Goal: Task Accomplishment & Management: Manage account settings

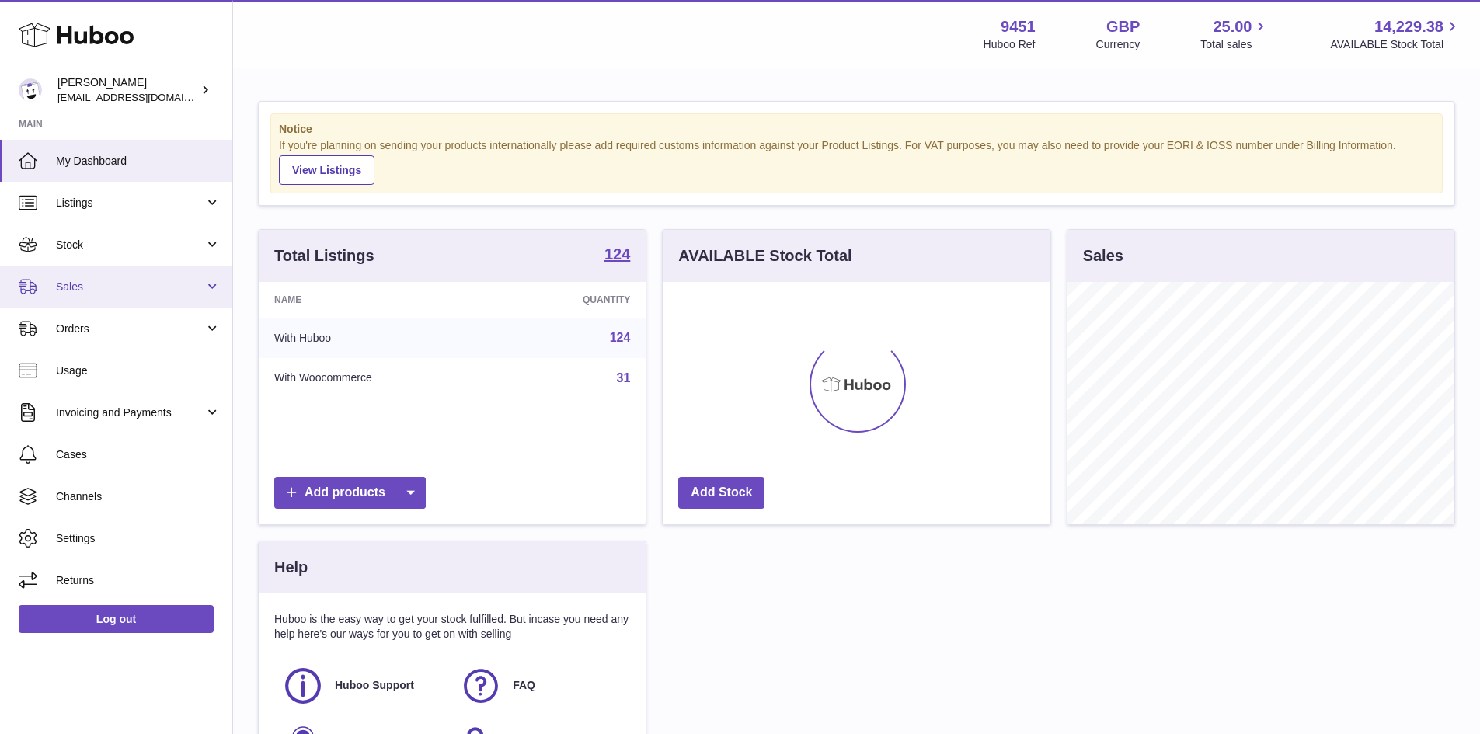
scroll to position [242, 388]
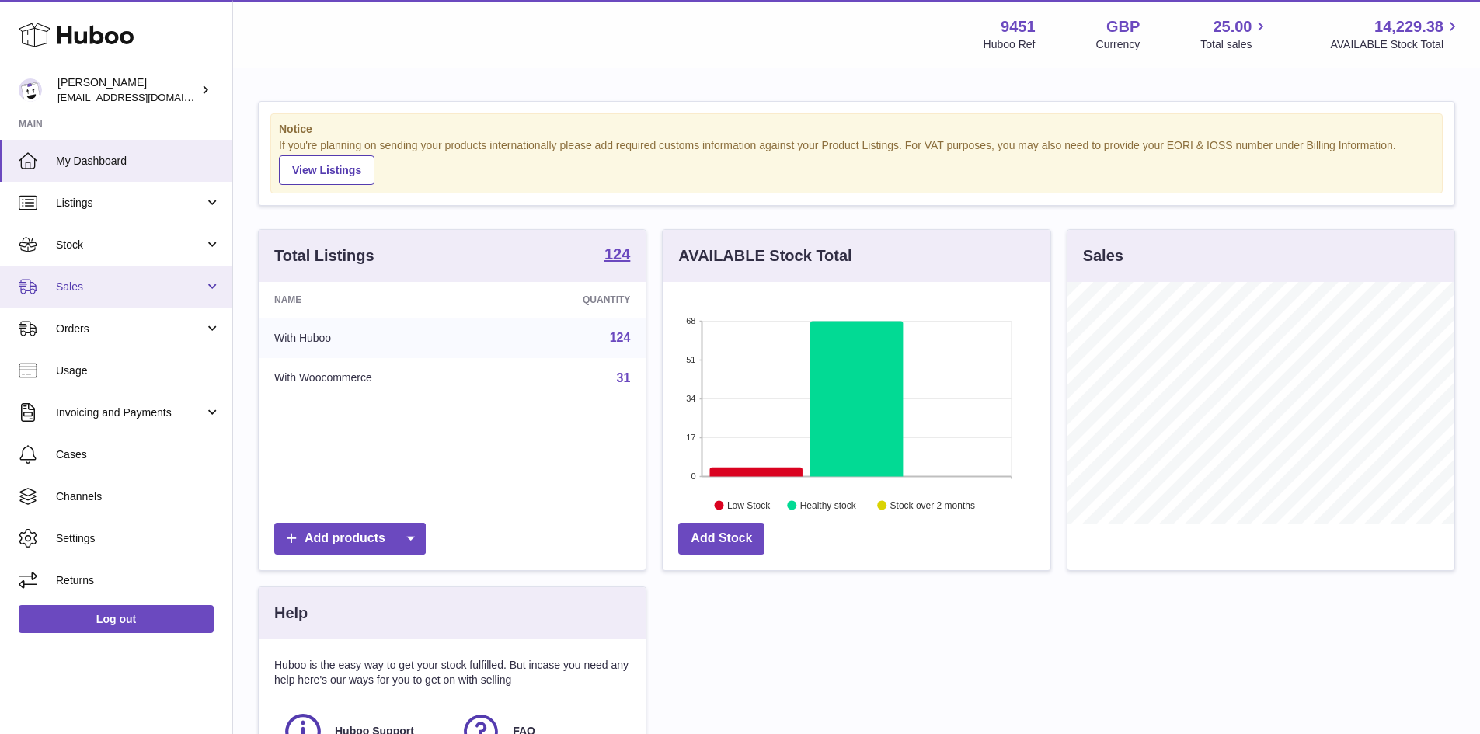
click at [78, 286] on span "Sales" at bounding box center [130, 287] width 148 height 15
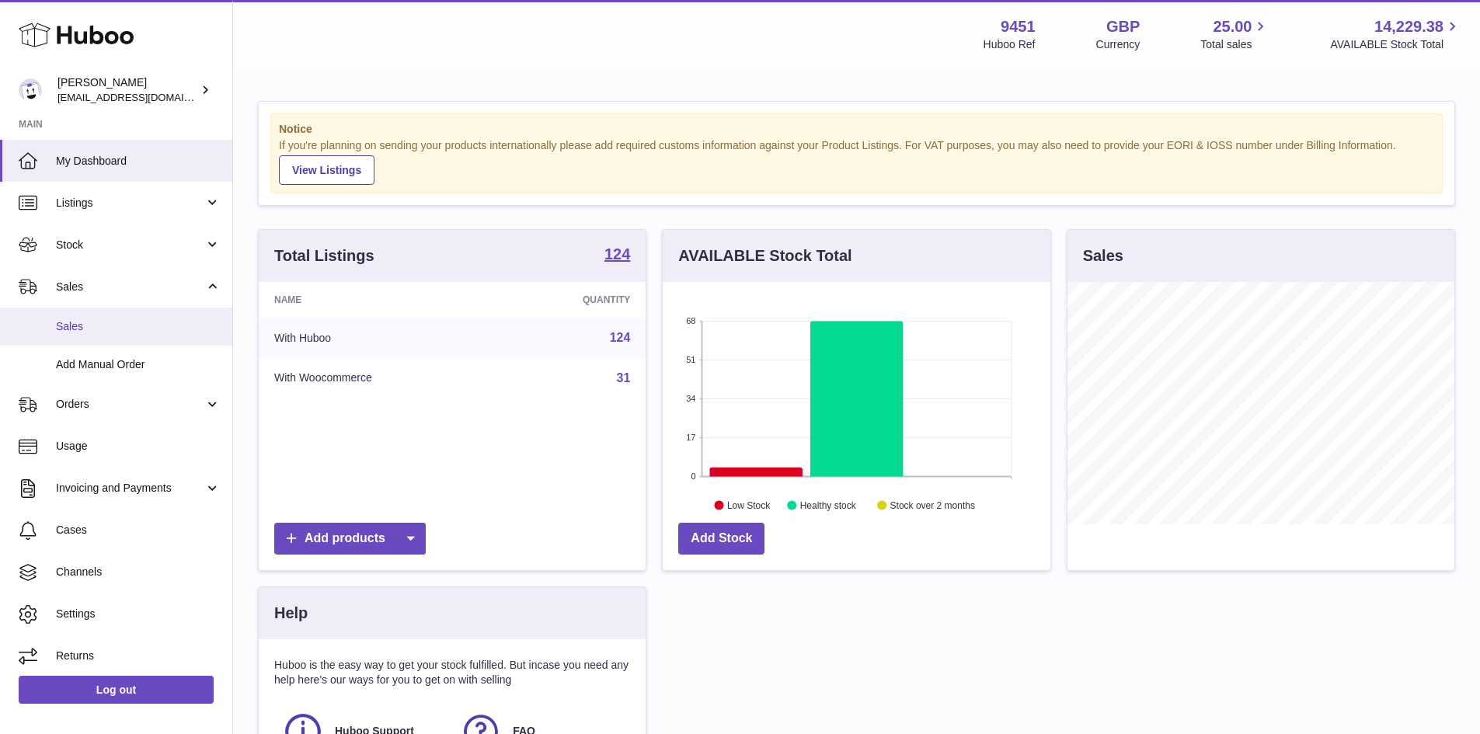
click at [103, 327] on span "Sales" at bounding box center [138, 326] width 165 height 15
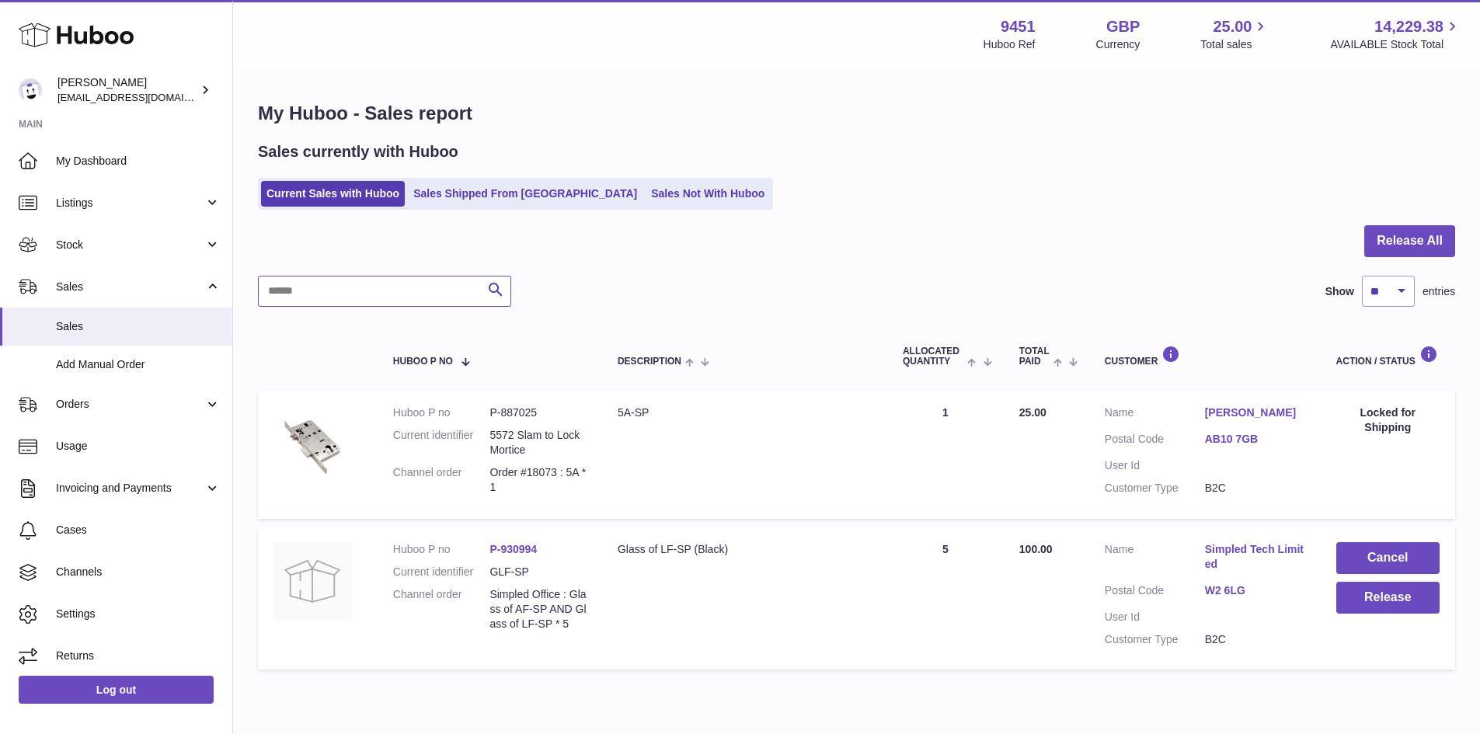
click at [305, 295] on input "text" at bounding box center [384, 291] width 253 height 31
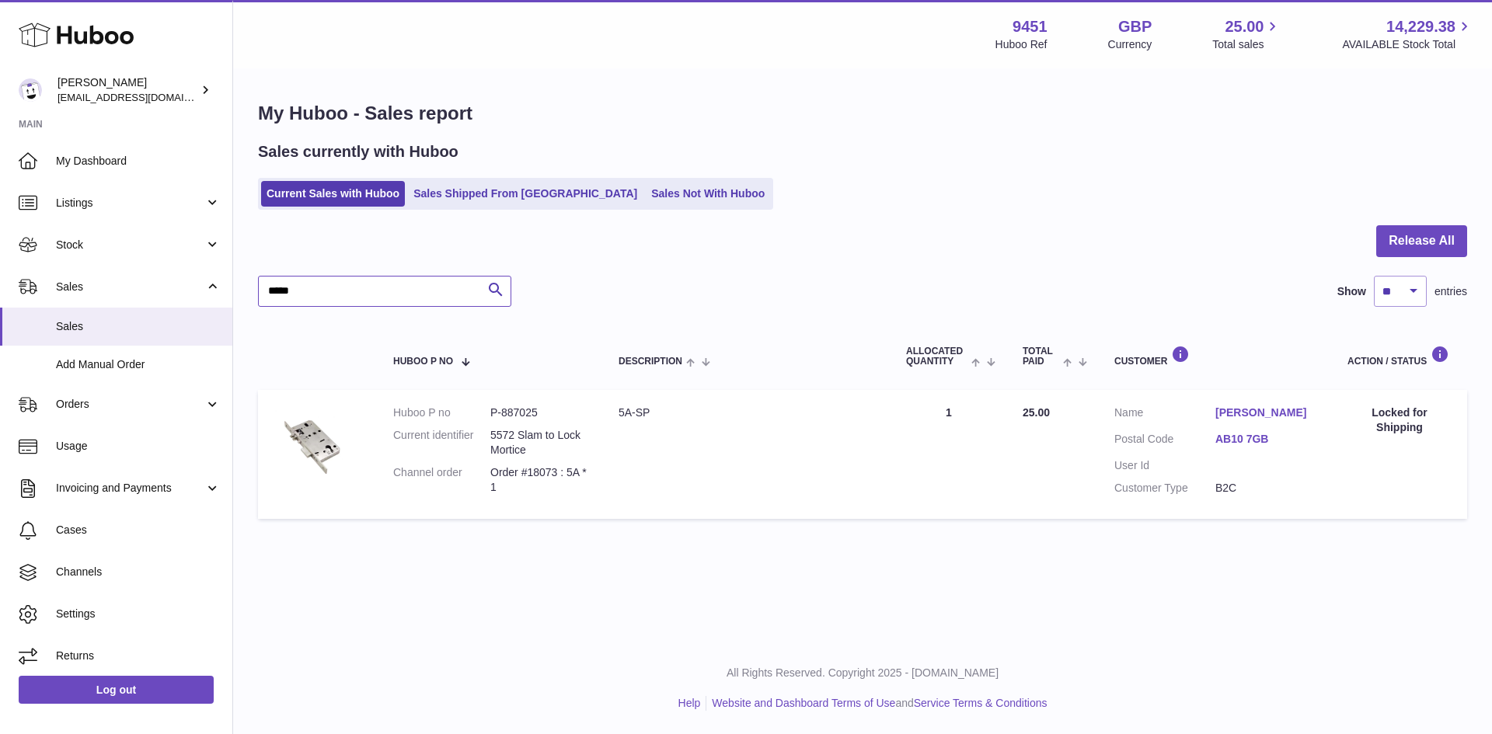
type input "*****"
drag, startPoint x: 266, startPoint y: 291, endPoint x: 310, endPoint y: 294, distance: 44.5
click at [315, 293] on input "*****" at bounding box center [384, 291] width 253 height 31
drag, startPoint x: 277, startPoint y: 289, endPoint x: 687, endPoint y: 291, distance: 409.4
click at [687, 291] on div "***** Search Show ** ** ** *** entries" at bounding box center [862, 291] width 1209 height 31
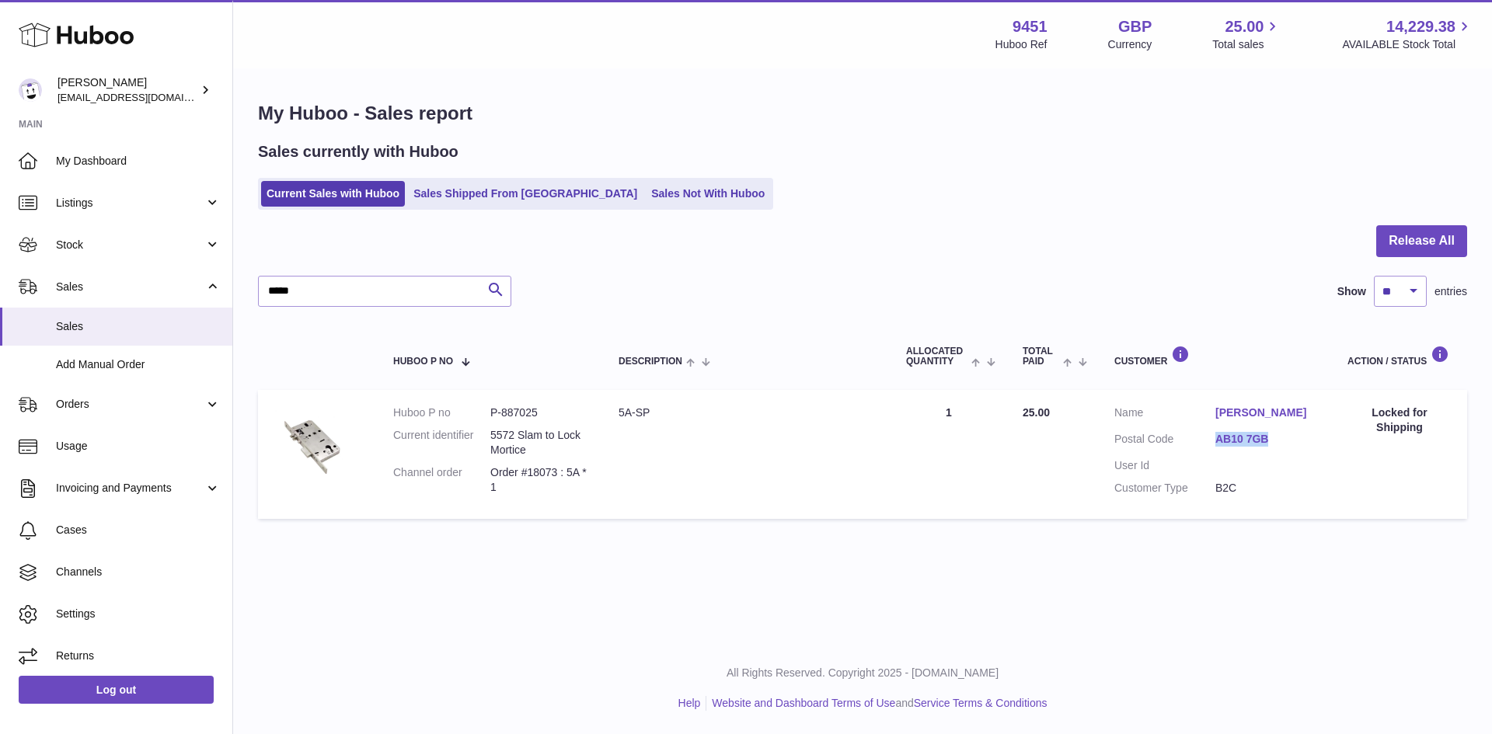
drag, startPoint x: 1211, startPoint y: 437, endPoint x: 1290, endPoint y: 446, distance: 78.9
click at [1290, 446] on dl "Customer Name Alan Leiper Postal Code AB10 7GB User Id Customer Type B2C" at bounding box center [1215, 455] width 202 height 98
drag, startPoint x: 1238, startPoint y: 438, endPoint x: 1227, endPoint y: 439, distance: 10.9
copy dl "AB10 7GB"
click at [80, 408] on span "Orders" at bounding box center [130, 404] width 148 height 15
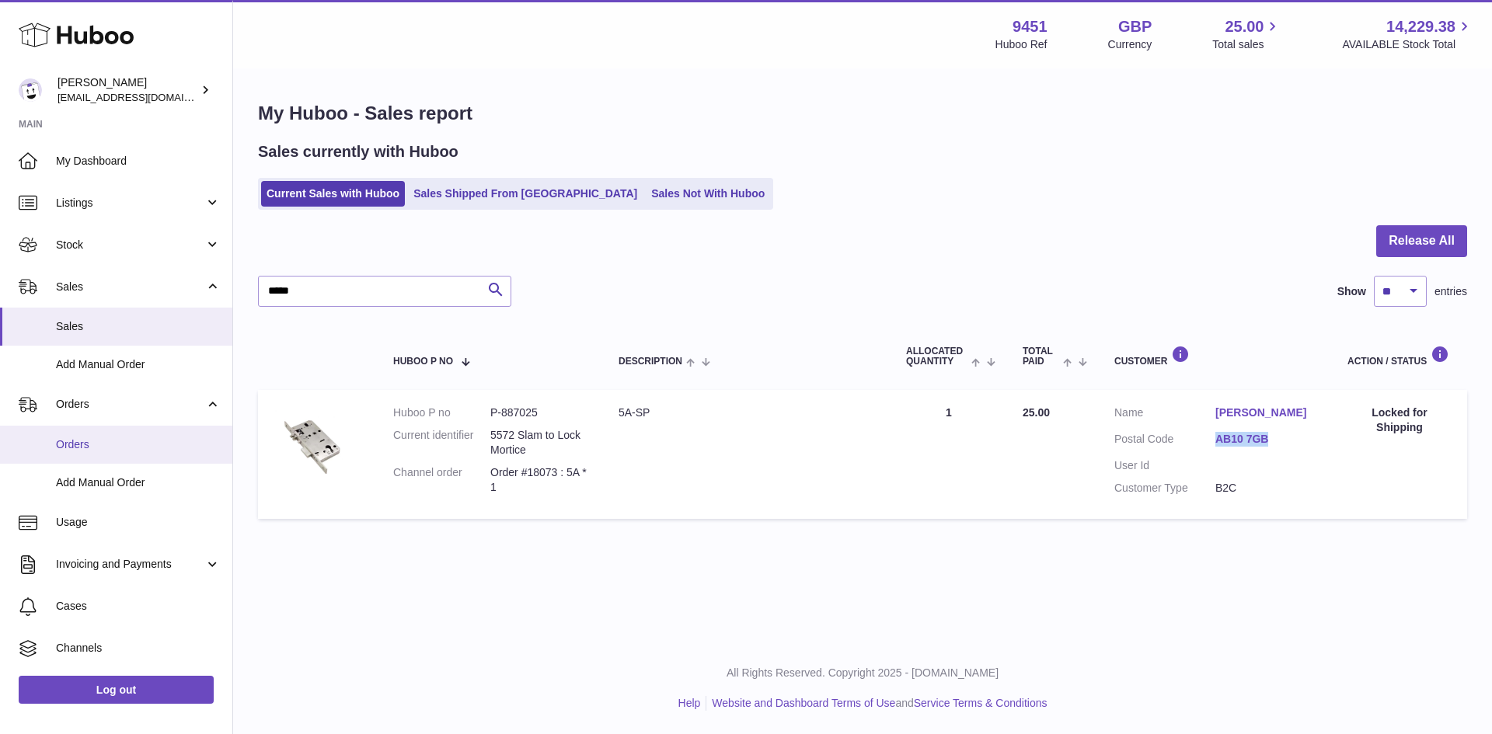
click at [106, 442] on span "Orders" at bounding box center [138, 444] width 165 height 15
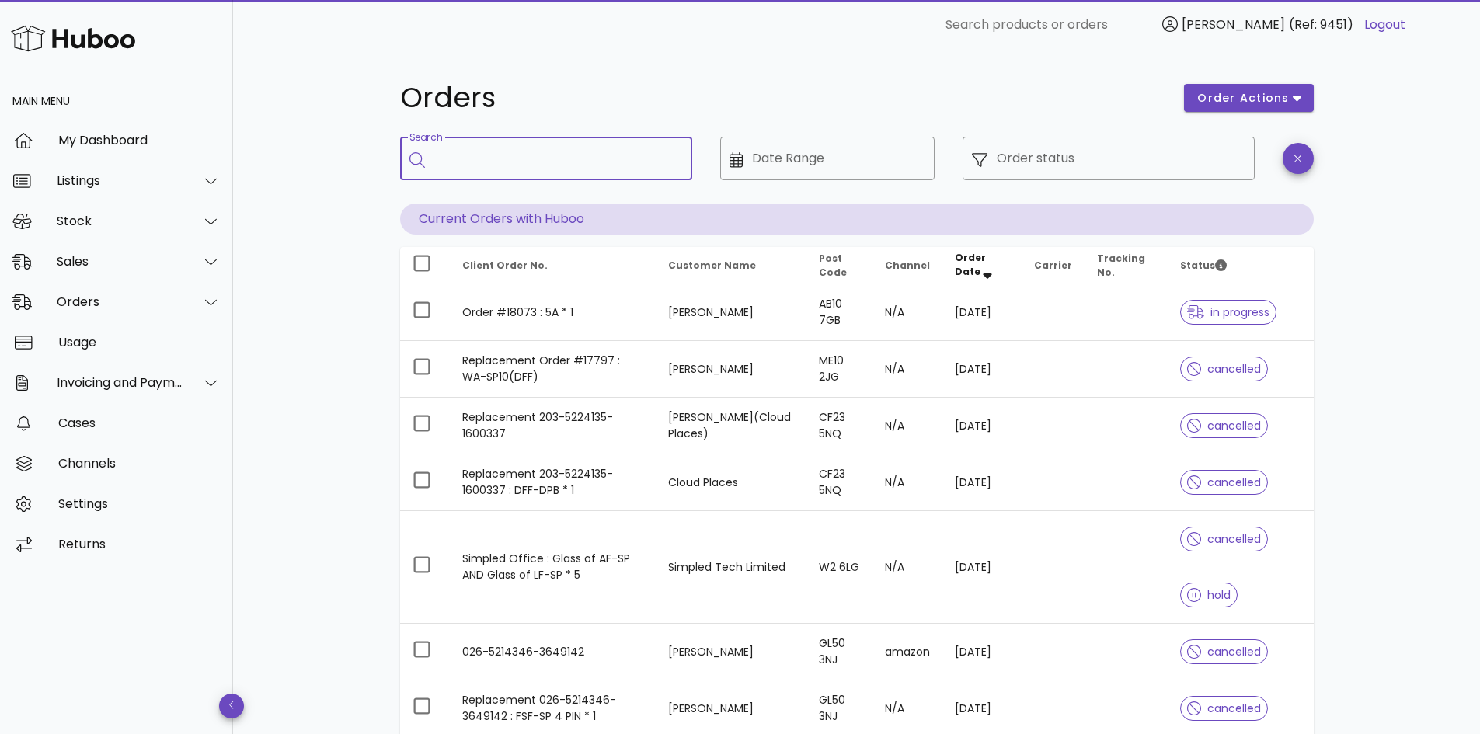
click at [459, 159] on input "Search" at bounding box center [557, 158] width 246 height 25
paste input "********"
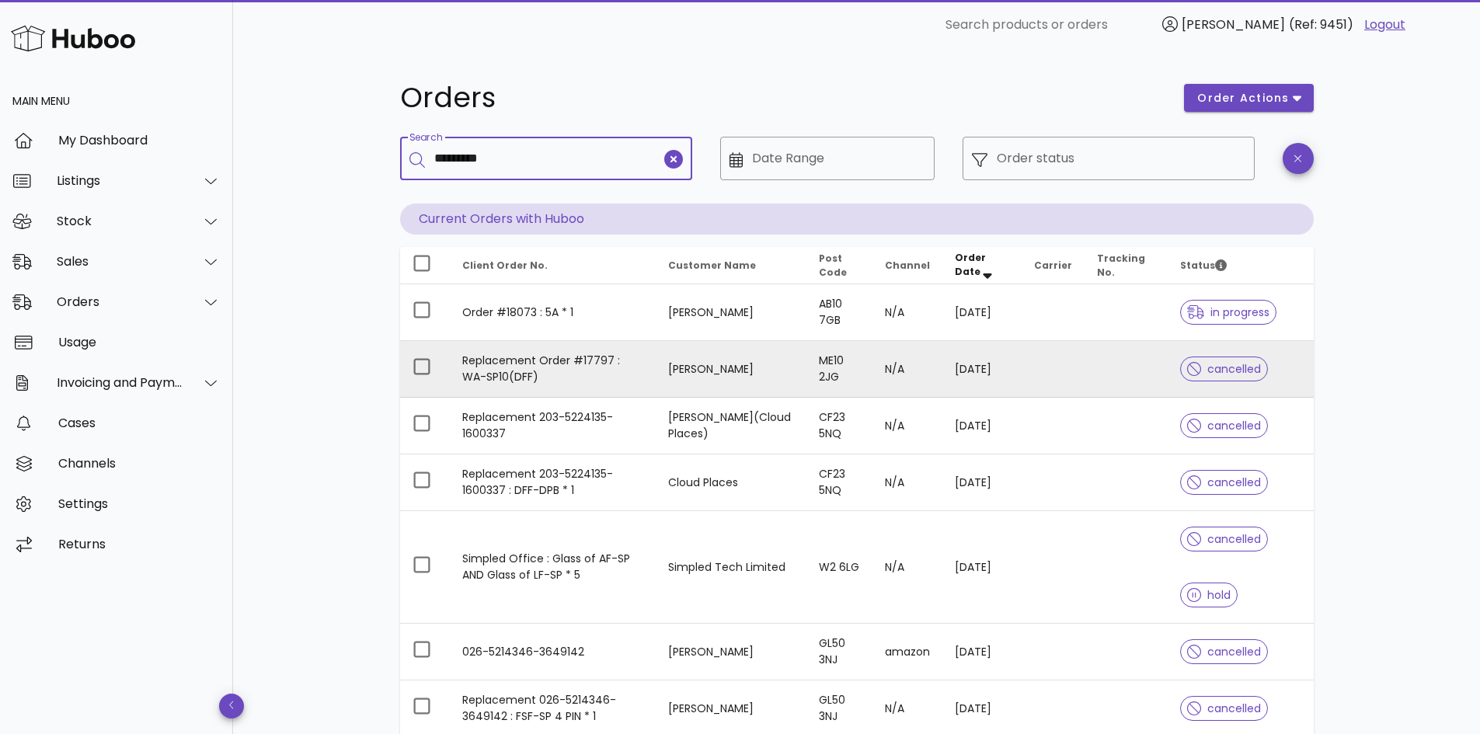
type input "********"
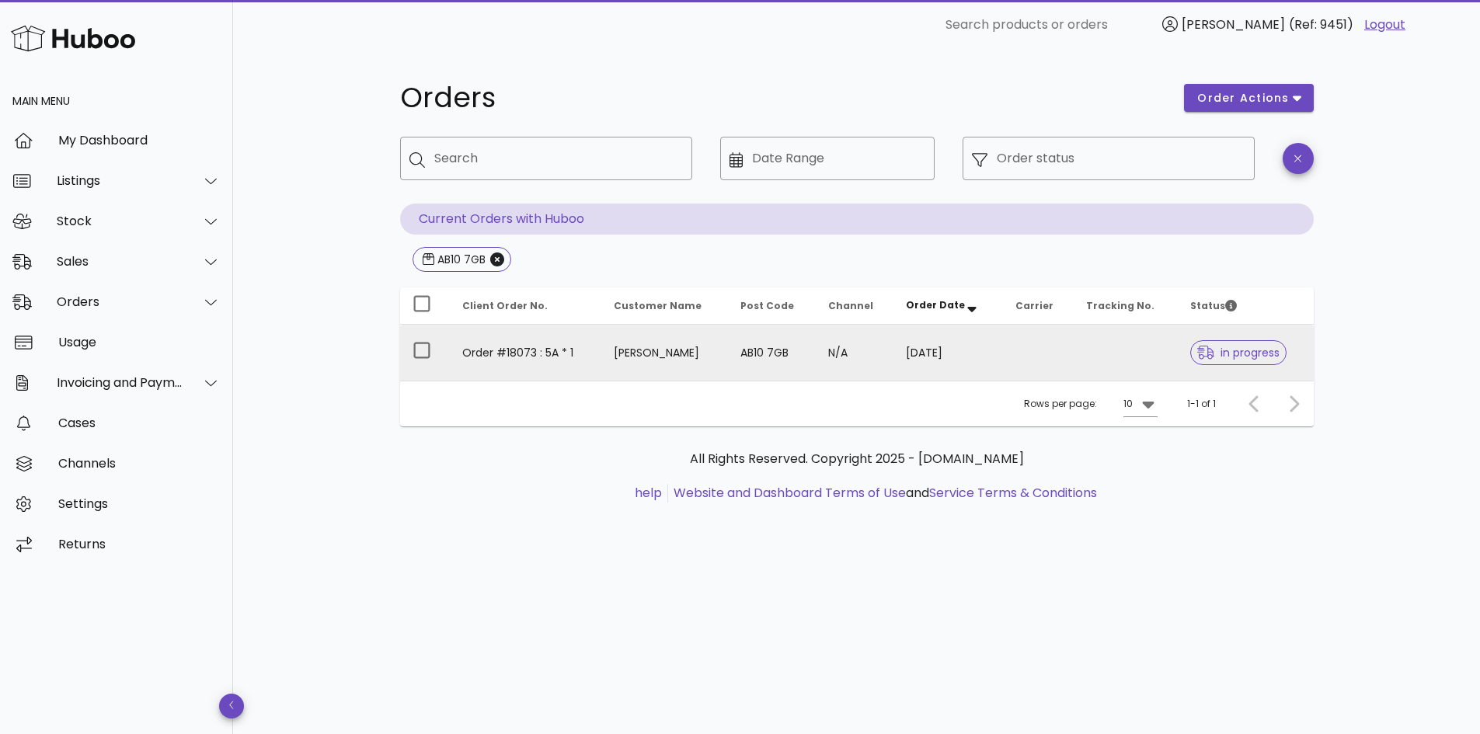
click at [1263, 352] on span "in progress" at bounding box center [1238, 352] width 82 height 11
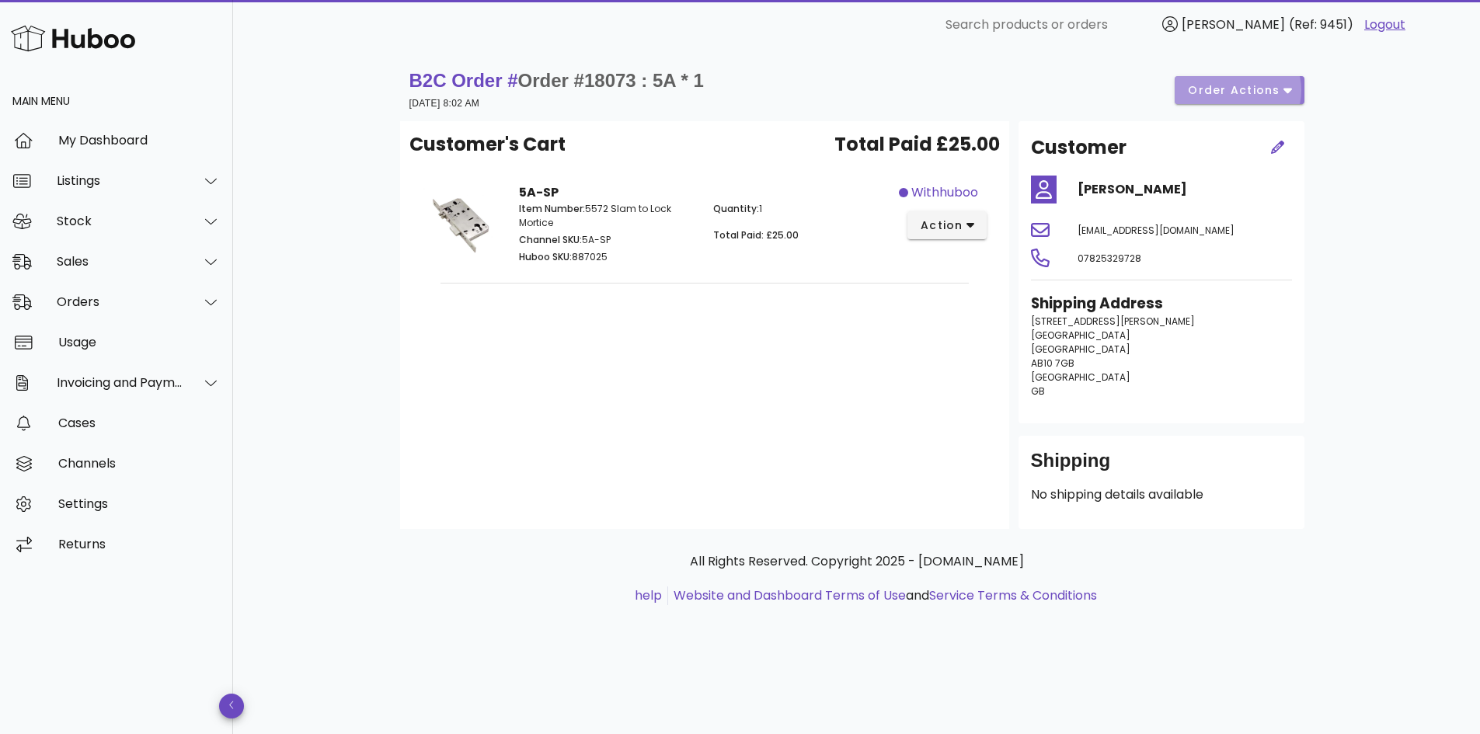
click at [1288, 85] on icon "button" at bounding box center [1287, 90] width 9 height 14
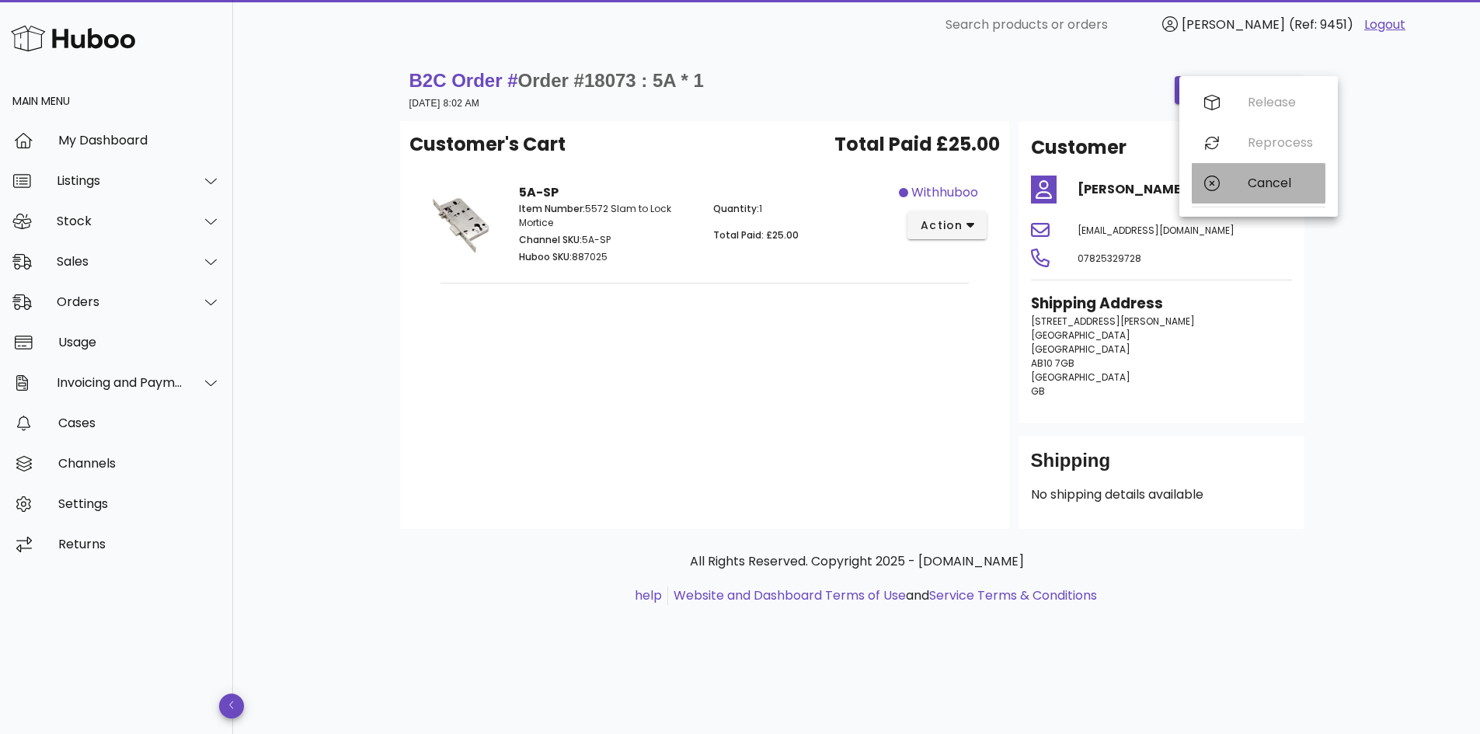
drag, startPoint x: 1270, startPoint y: 183, endPoint x: 1274, endPoint y: 173, distance: 10.8
click at [1270, 181] on div "Cancel" at bounding box center [1280, 183] width 65 height 15
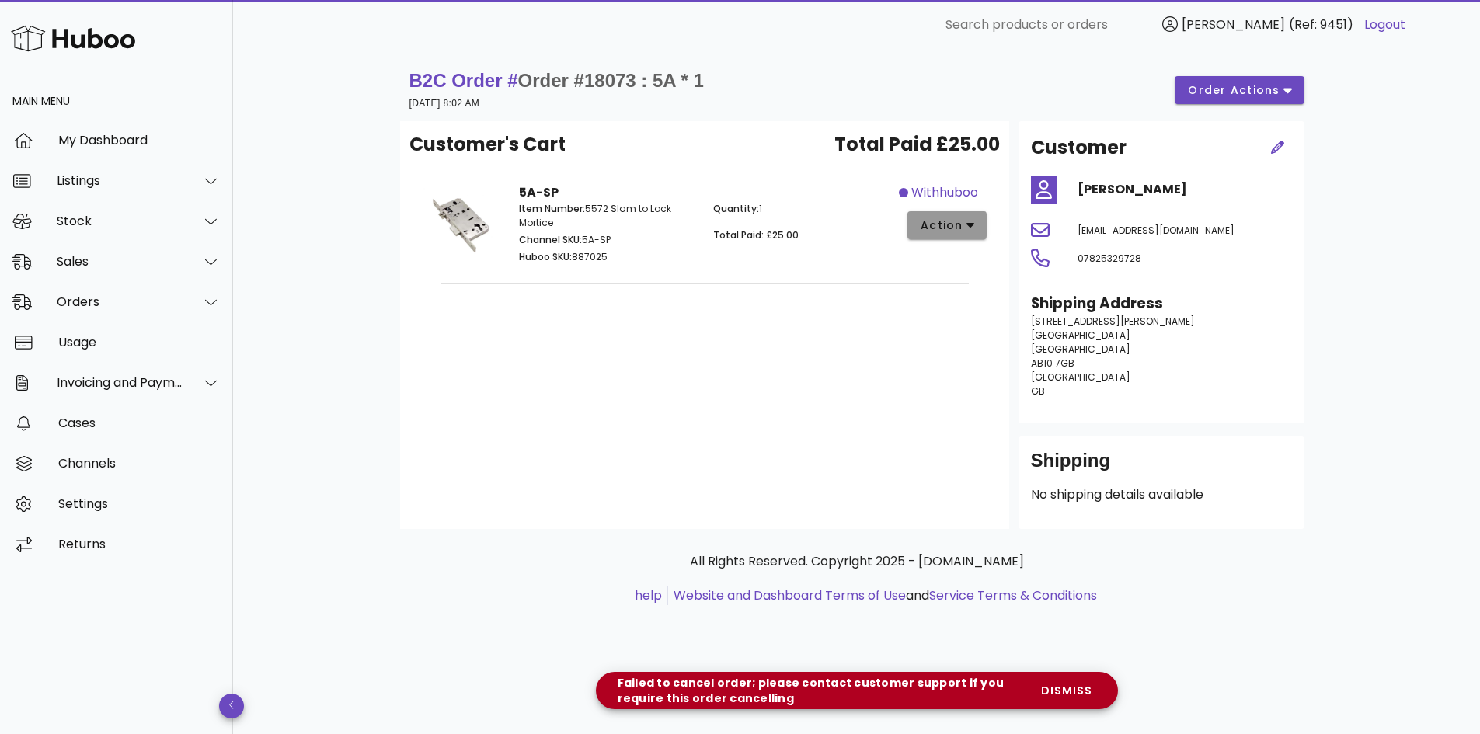
click at [971, 225] on icon "button" at bounding box center [970, 226] width 9 height 5
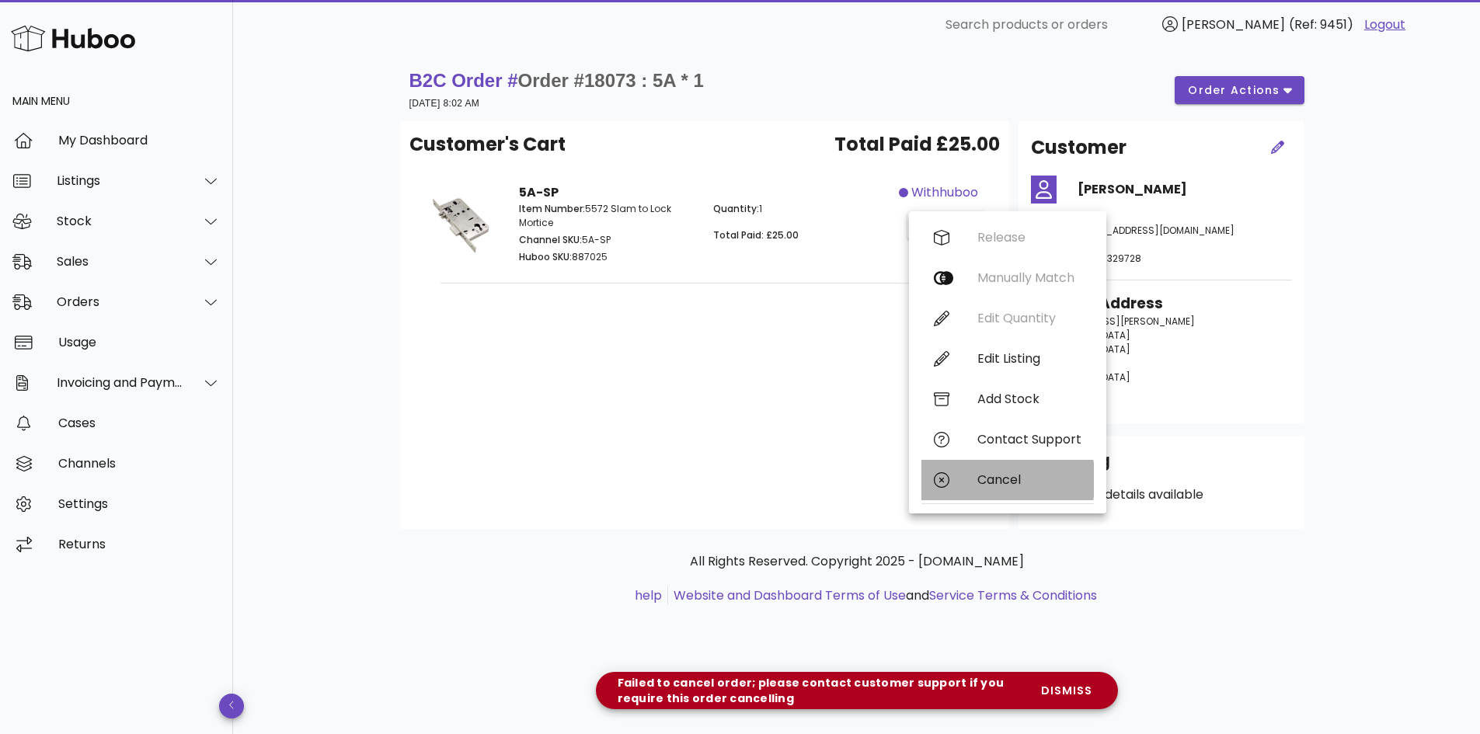
click at [999, 482] on div "Cancel" at bounding box center [1029, 479] width 104 height 15
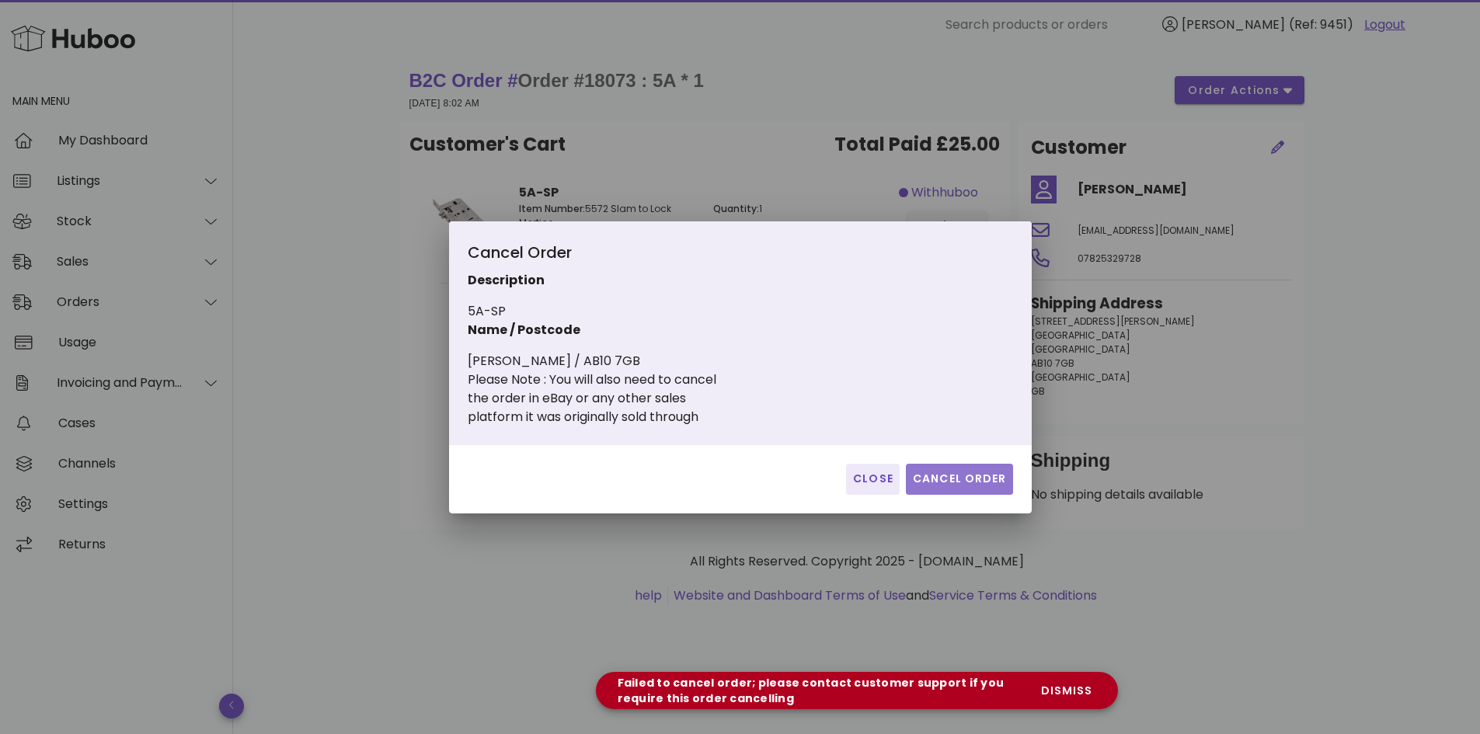
click at [966, 479] on span "Cancel Order" at bounding box center [959, 479] width 95 height 16
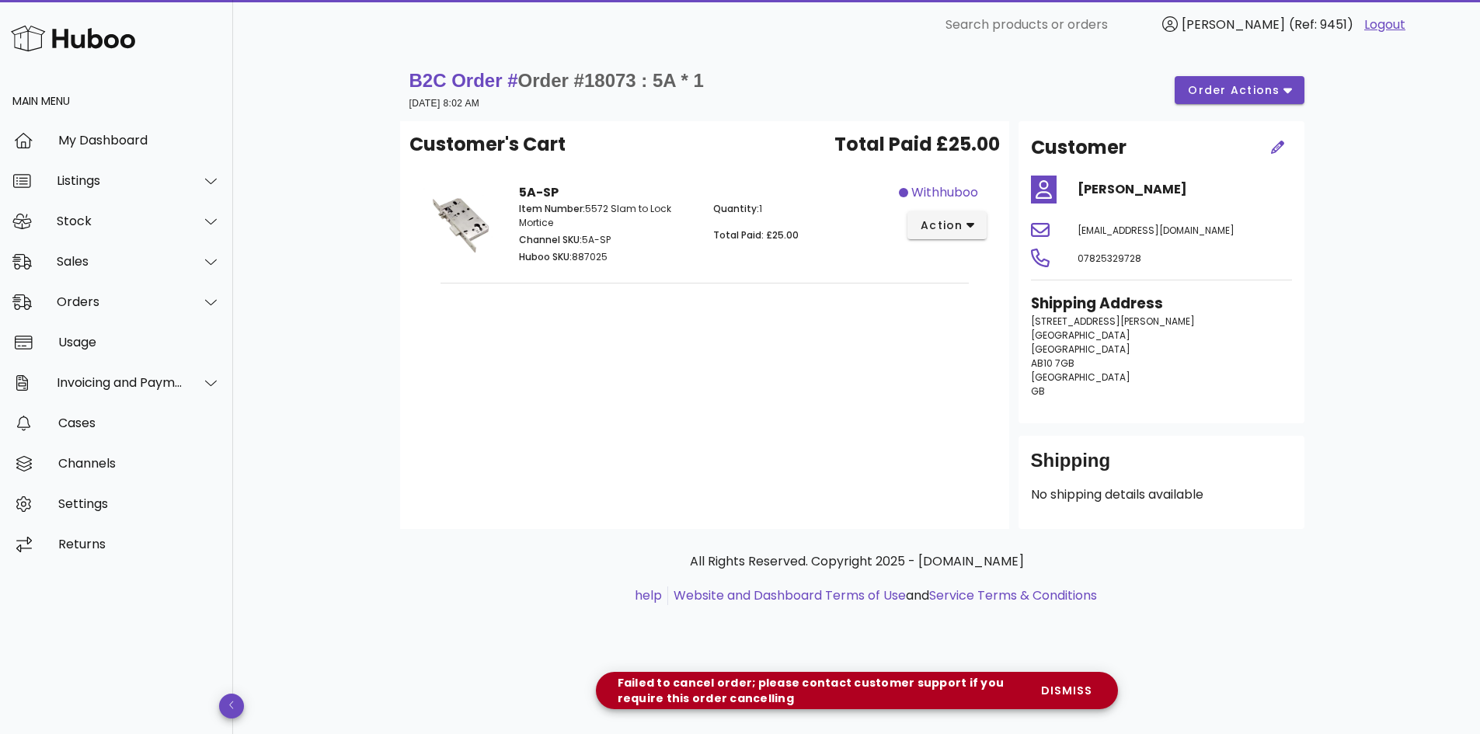
click at [1233, 577] on div "All Rights Reserved. Copyright 2025 - [DOMAIN_NAME] help Website and Dashboard …" at bounding box center [857, 578] width 889 height 53
click at [1231, 85] on span "order actions" at bounding box center [1233, 90] width 93 height 16
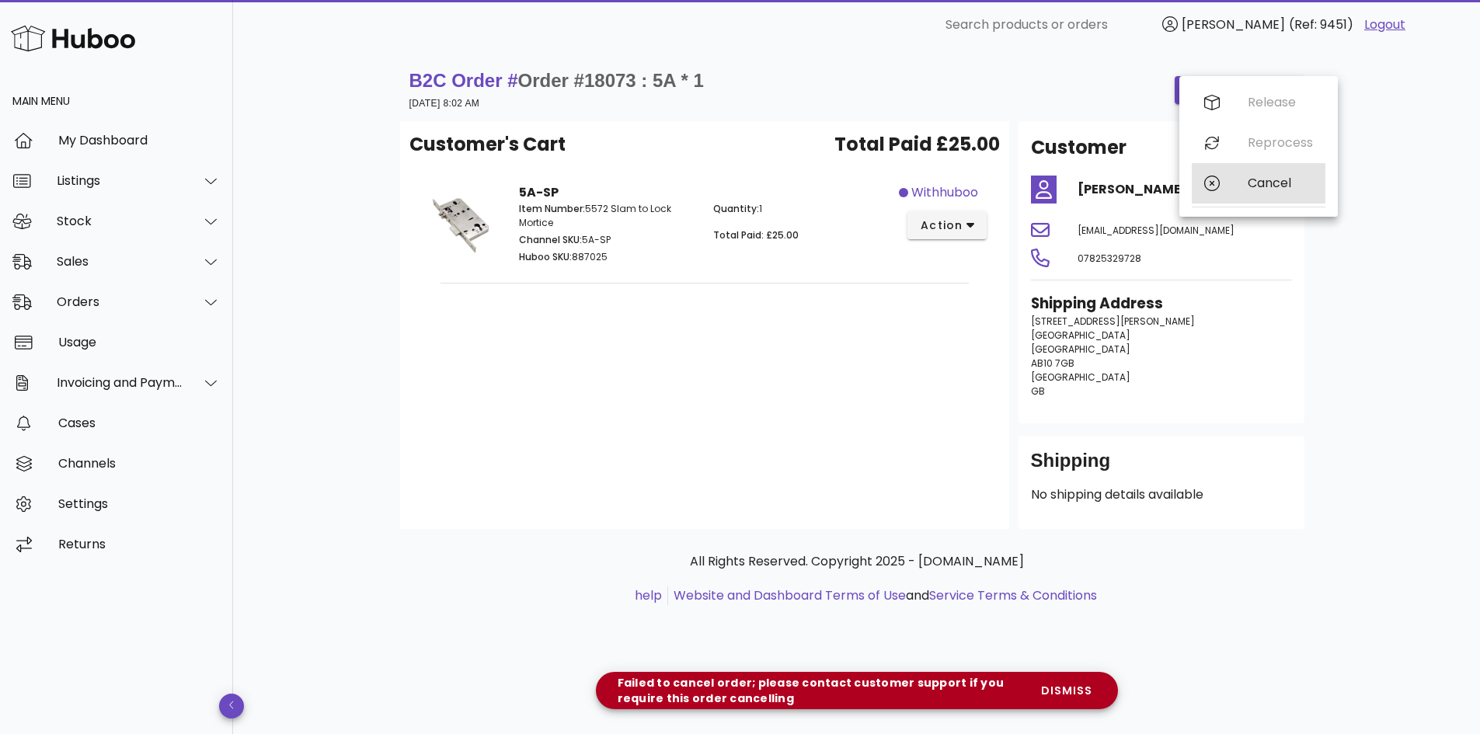
click at [1263, 188] on div "Cancel" at bounding box center [1280, 183] width 65 height 15
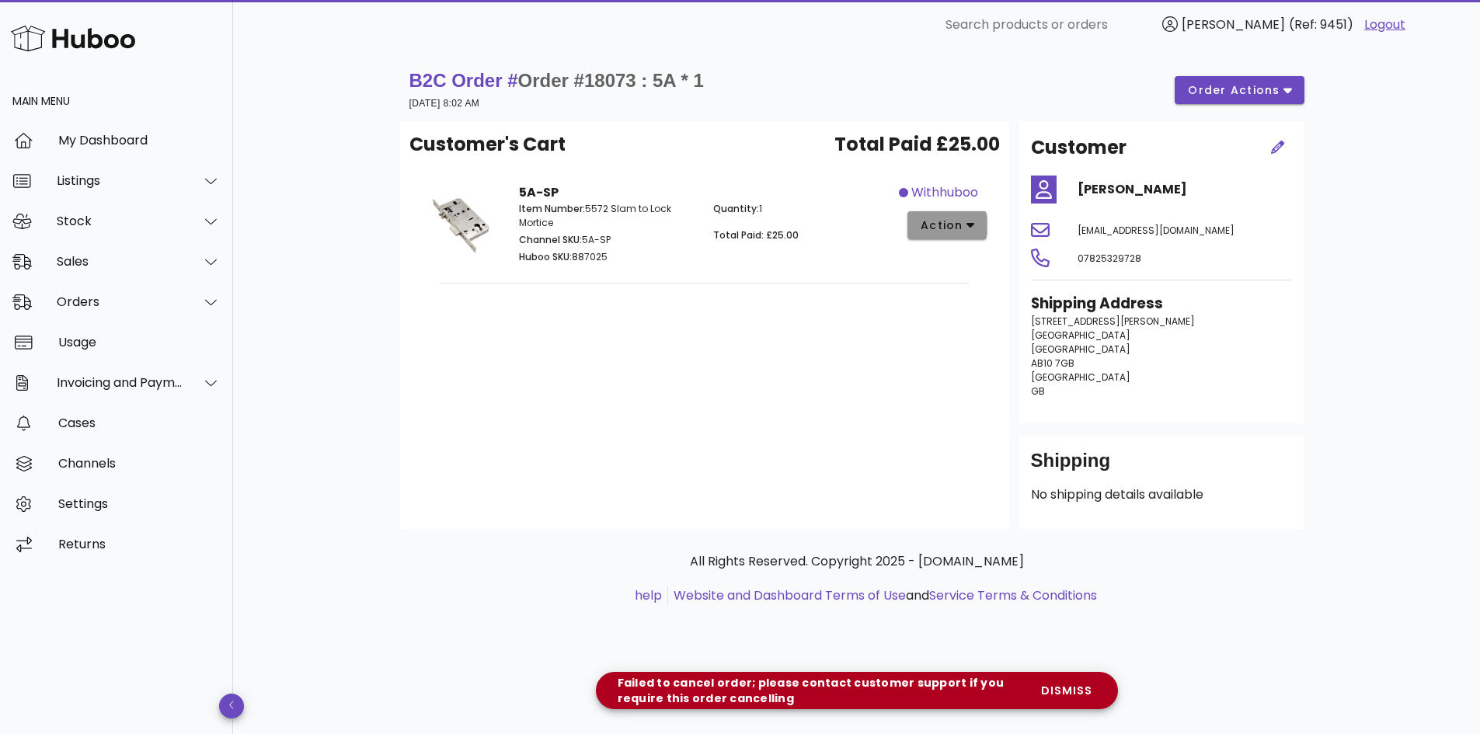
click at [962, 231] on span "action" at bounding box center [942, 226] width 44 height 16
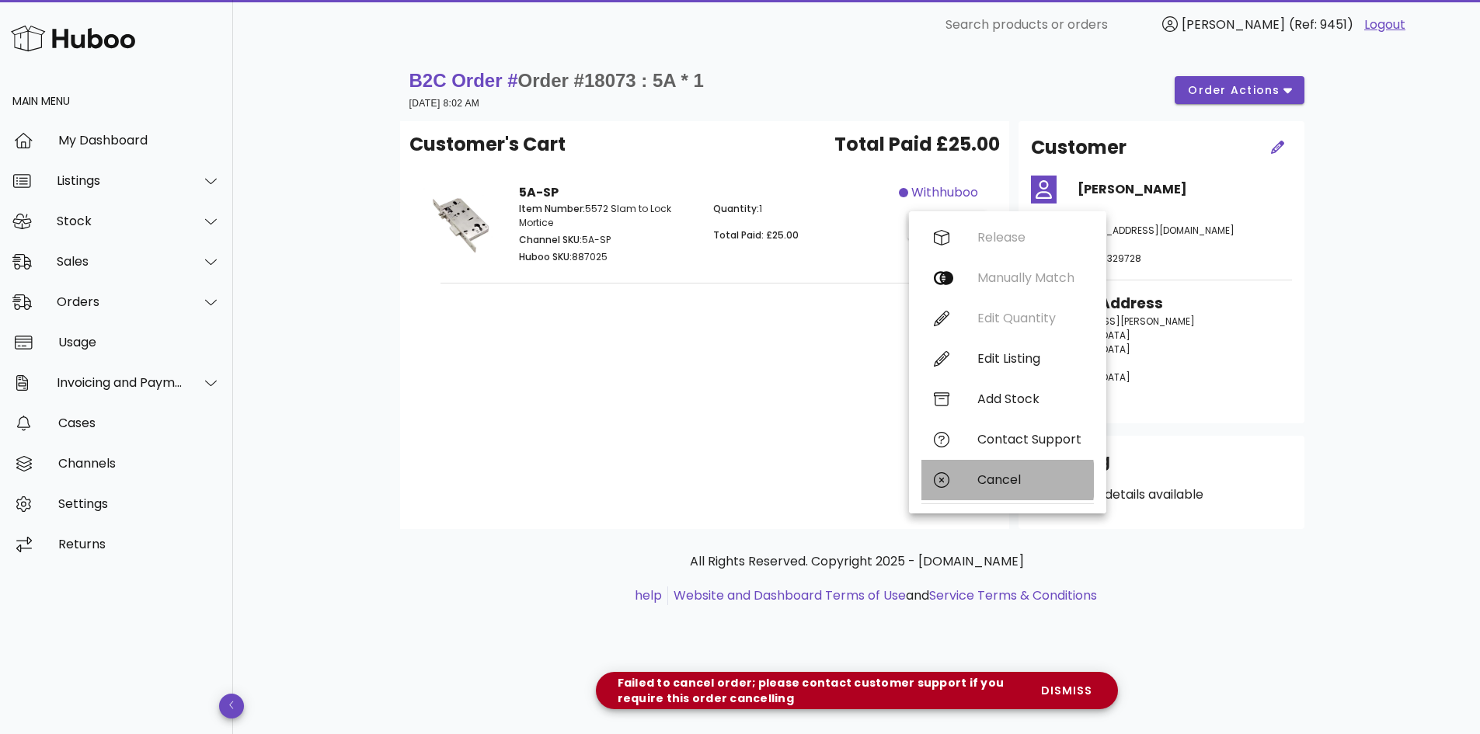
click at [1006, 481] on div "Cancel" at bounding box center [1029, 479] width 104 height 15
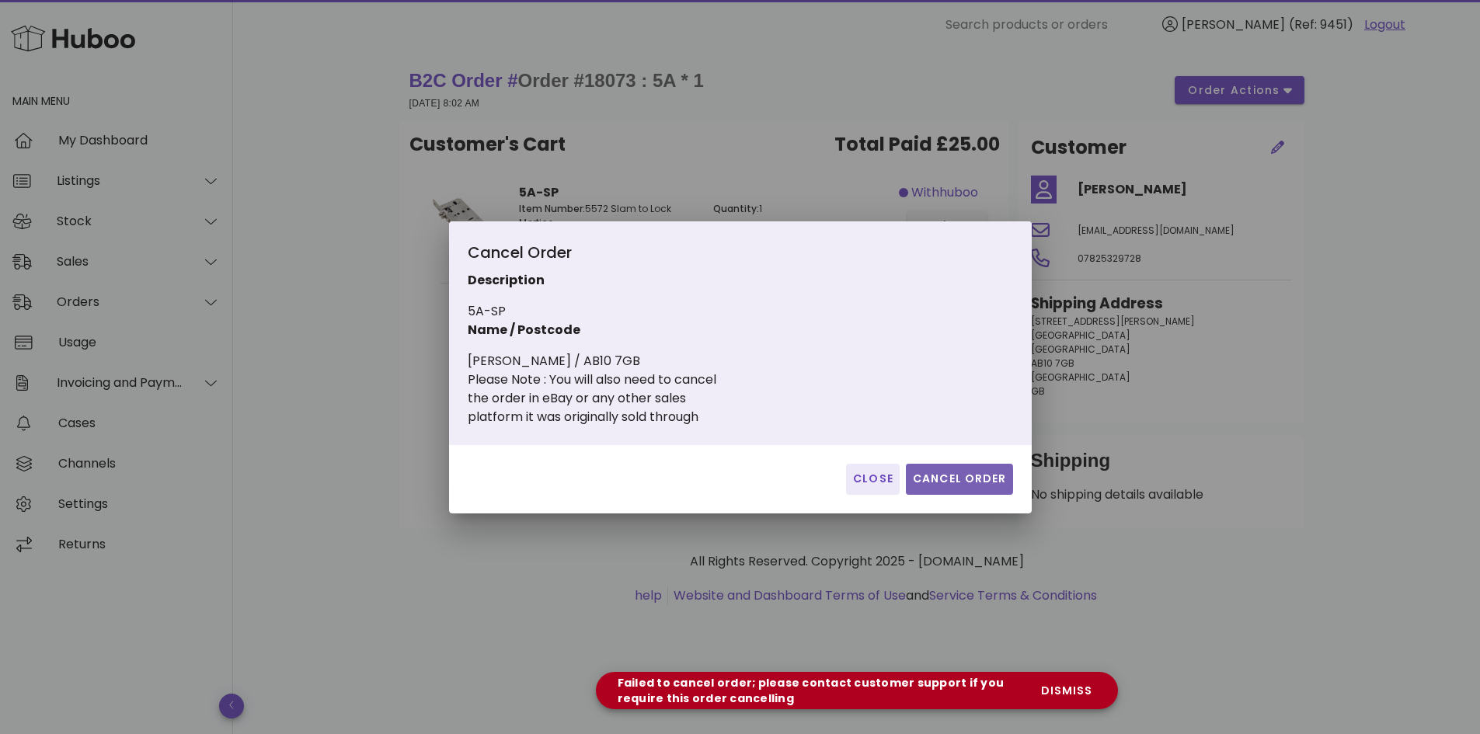
click at [958, 476] on span "Cancel Order" at bounding box center [959, 479] width 95 height 16
